Goal: Manage account settings

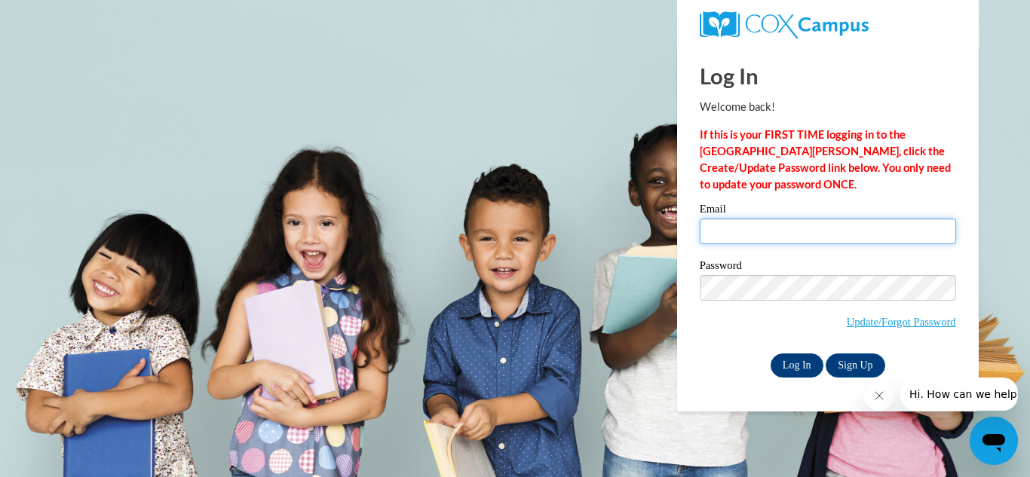
type input "rtourtillott@misd.k12.wi.us"
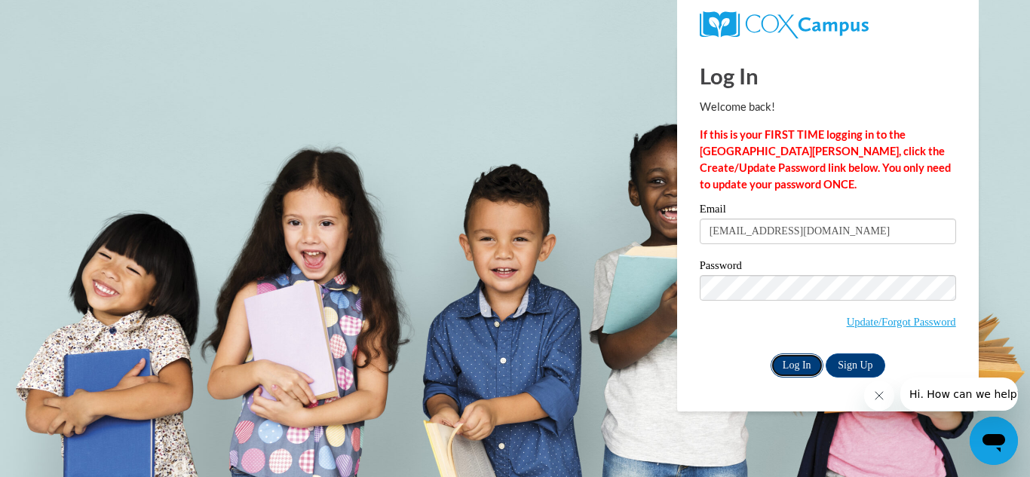
click at [789, 363] on input "Log In" at bounding box center [796, 366] width 53 height 24
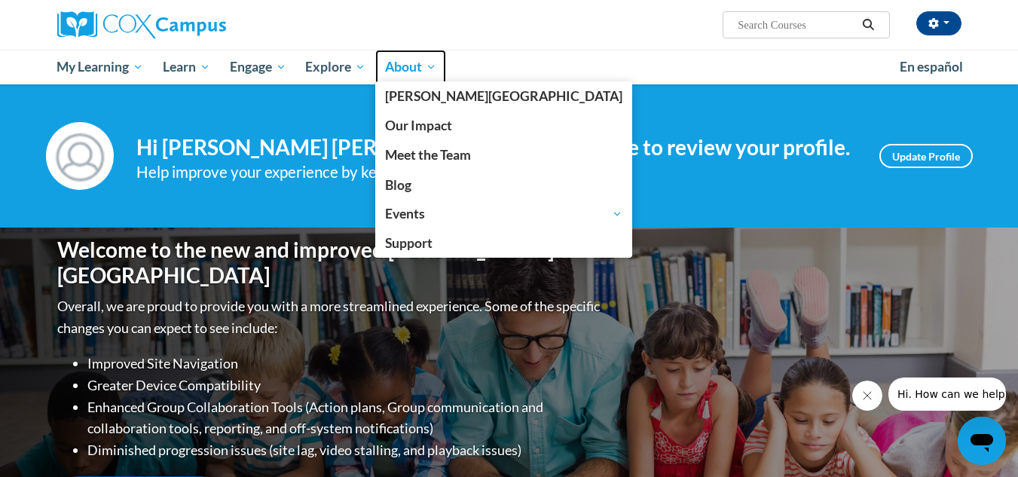
click at [419, 78] on link "About" at bounding box center [410, 67] width 71 height 35
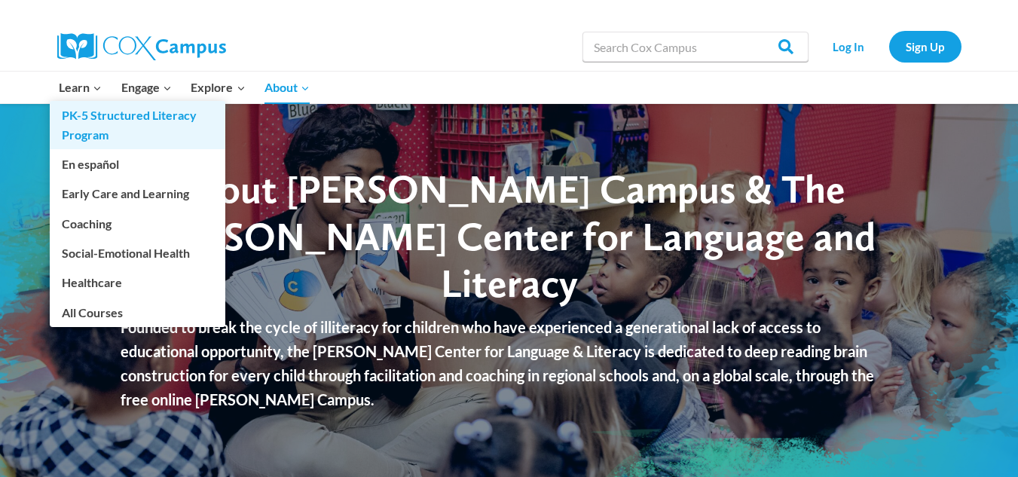
click at [99, 119] on link "PK-5 Structured Literacy Program" at bounding box center [138, 125] width 176 height 48
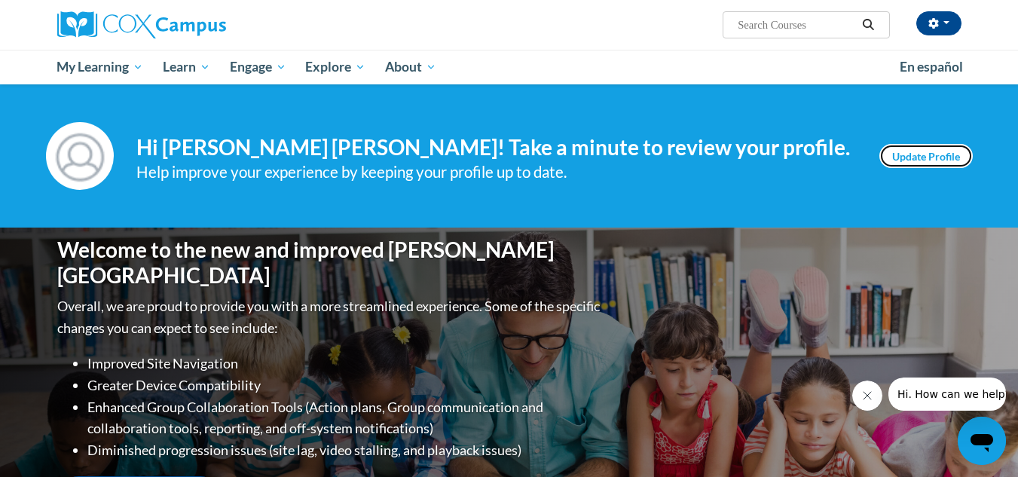
click at [935, 157] on link "Update Profile" at bounding box center [926, 156] width 93 height 24
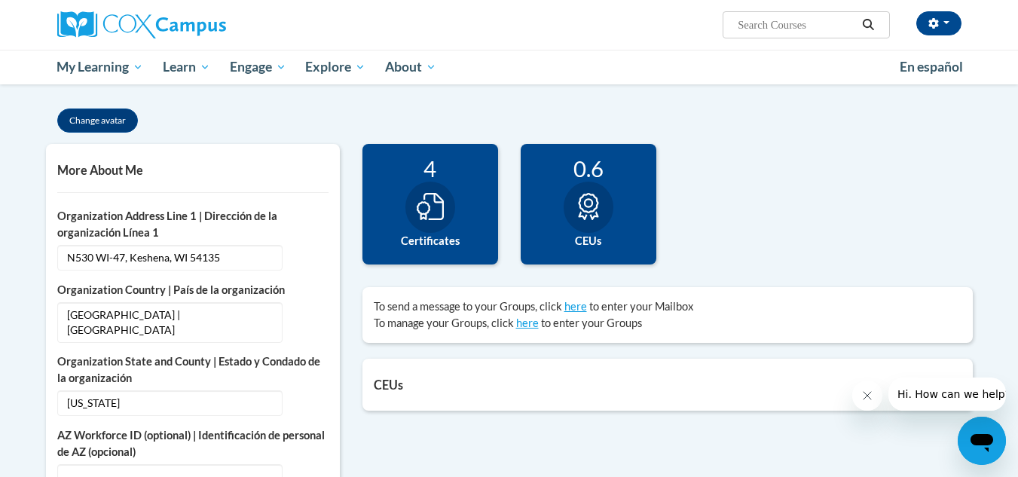
scroll to position [250, 0]
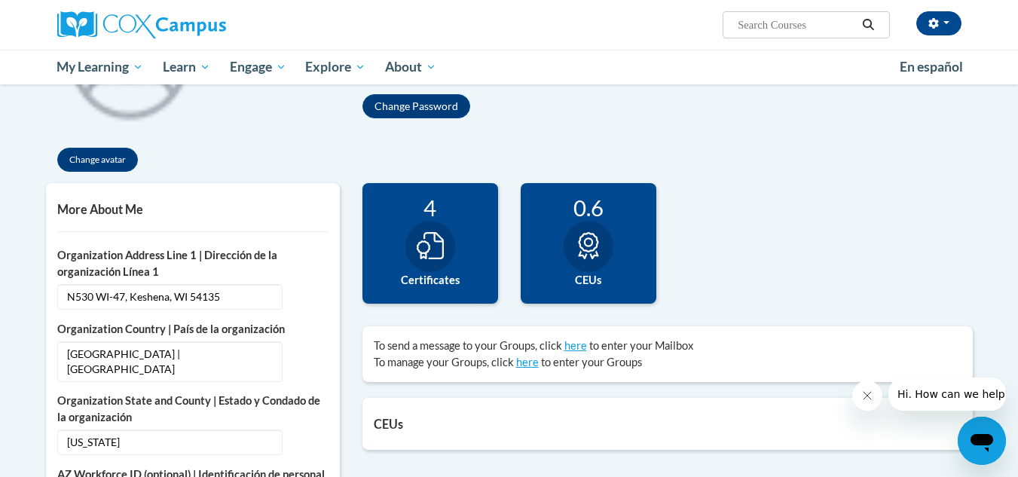
click at [434, 234] on icon at bounding box center [430, 245] width 27 height 27
click at [406, 269] on div "4 Certificates" at bounding box center [431, 243] width 136 height 121
drag, startPoint x: 446, startPoint y: 268, endPoint x: 455, endPoint y: 269, distance: 9.2
click at [455, 269] on div "4 Certificates" at bounding box center [431, 243] width 136 height 121
drag, startPoint x: 520, startPoint y: 116, endPoint x: 527, endPoint y: 136, distance: 20.7
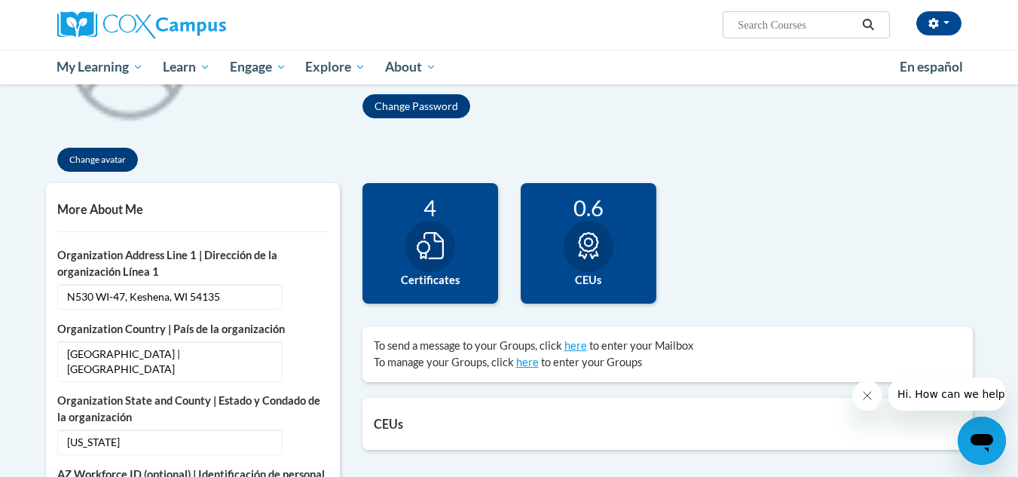
click at [531, 121] on div "Change avatar [PERSON_NAME] Edit Screen Name [PERSON_NAME] [GEOGRAPHIC_DATA] Ed…" at bounding box center [510, 78] width 950 height 209
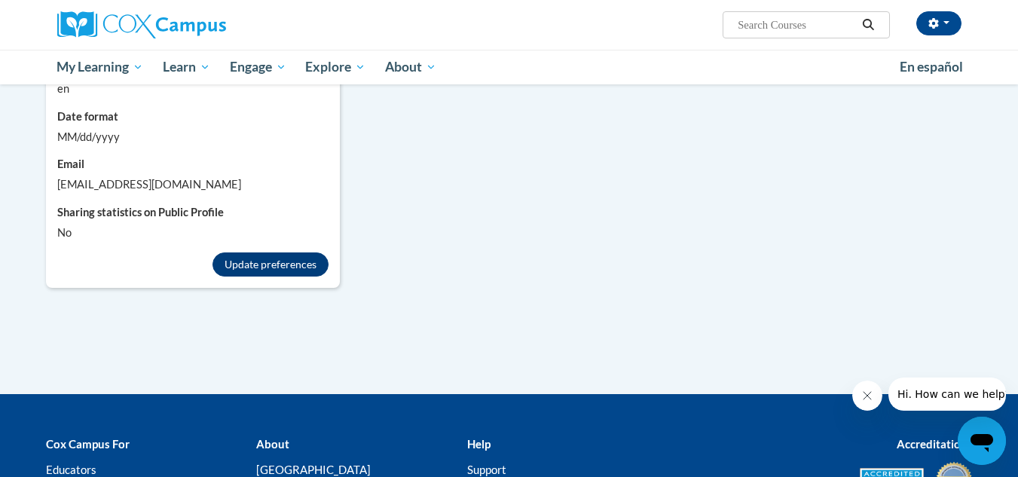
scroll to position [1394, 0]
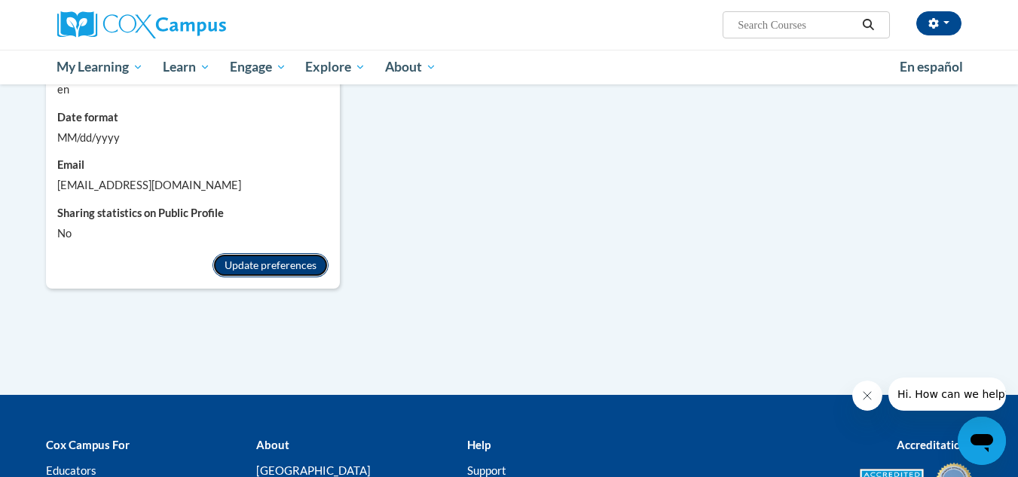
click at [291, 253] on button "Update preferences" at bounding box center [271, 265] width 116 height 24
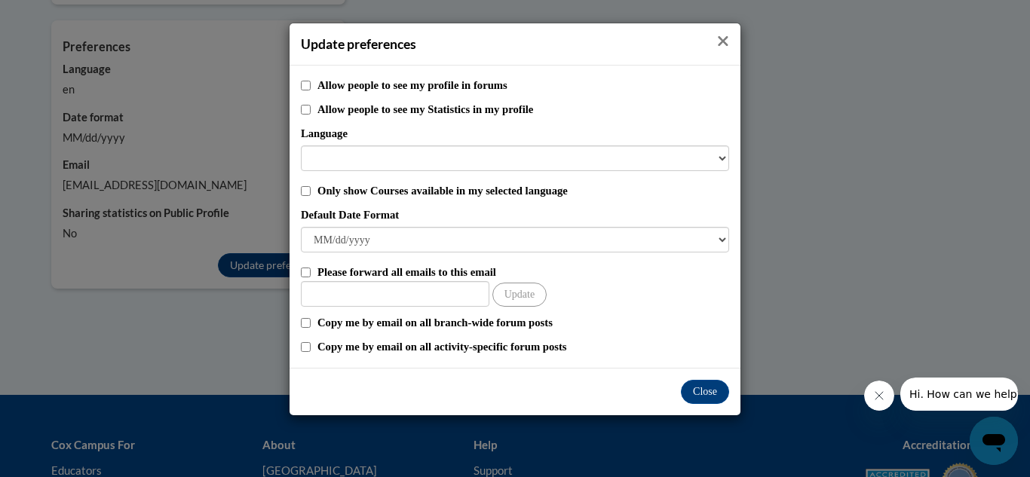
click at [724, 43] on icon "Close" at bounding box center [723, 41] width 10 height 10
